Goal: Understand process/instructions: Learn how to perform a task or action

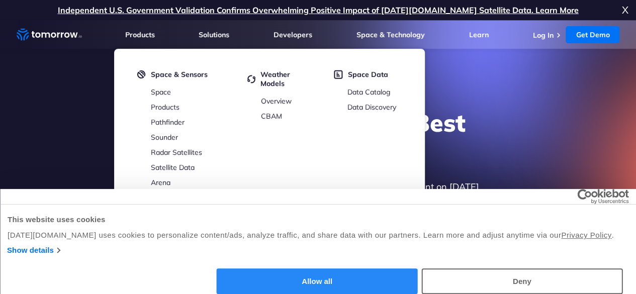
click at [418, 268] on button "Allow all" at bounding box center [317, 281] width 201 height 26
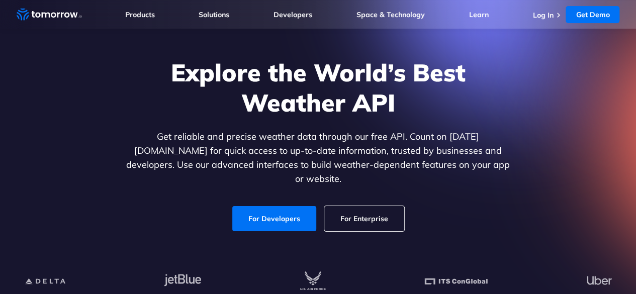
scroll to position [30, 0]
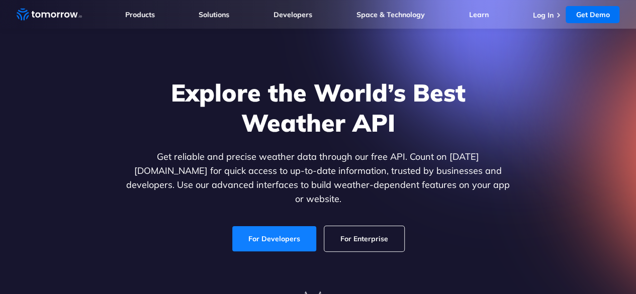
click at [257, 228] on link "For Developers" at bounding box center [274, 238] width 84 height 25
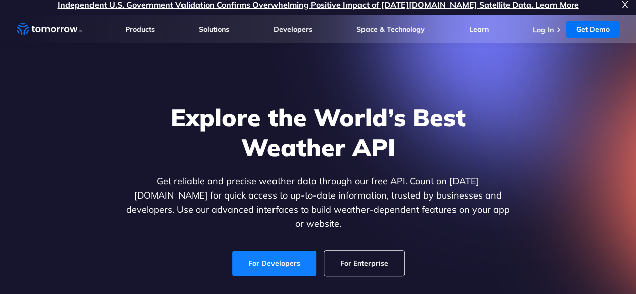
scroll to position [0, 0]
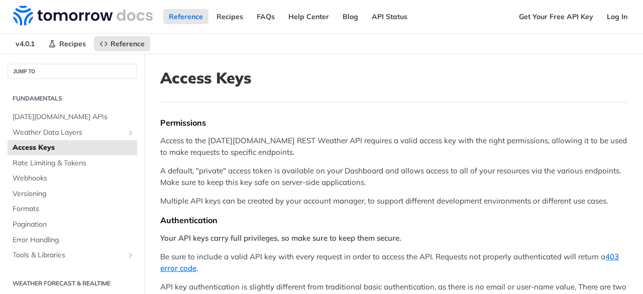
scroll to position [49, 0]
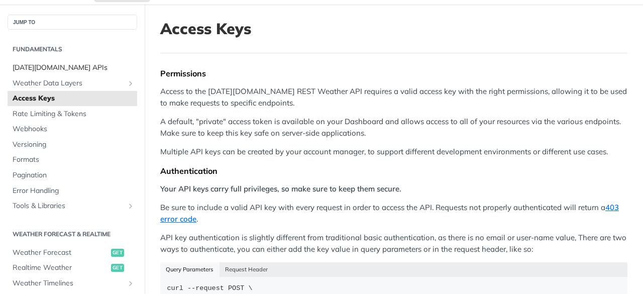
click at [39, 66] on span "Tomorrow.io APIs" at bounding box center [74, 68] width 122 height 10
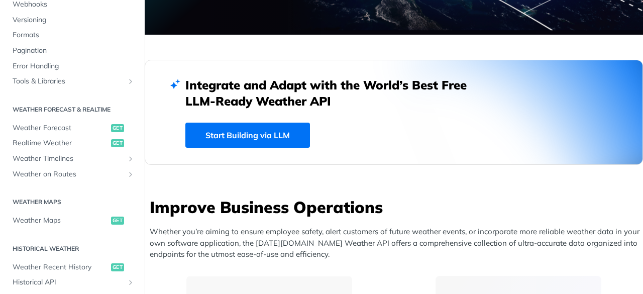
scroll to position [168, 0]
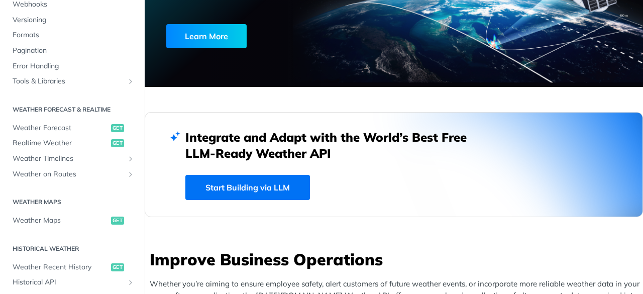
click at [227, 191] on link "Start Building via LLM" at bounding box center [247, 187] width 125 height 25
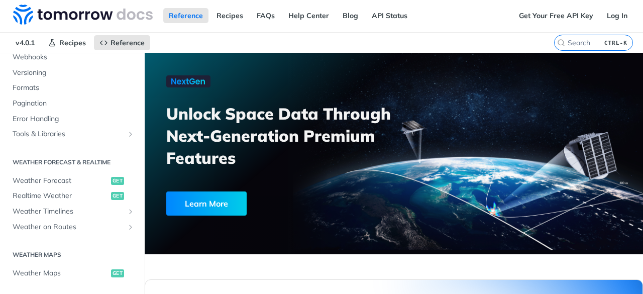
scroll to position [0, 0]
